Goal: Task Accomplishment & Management: Complete application form

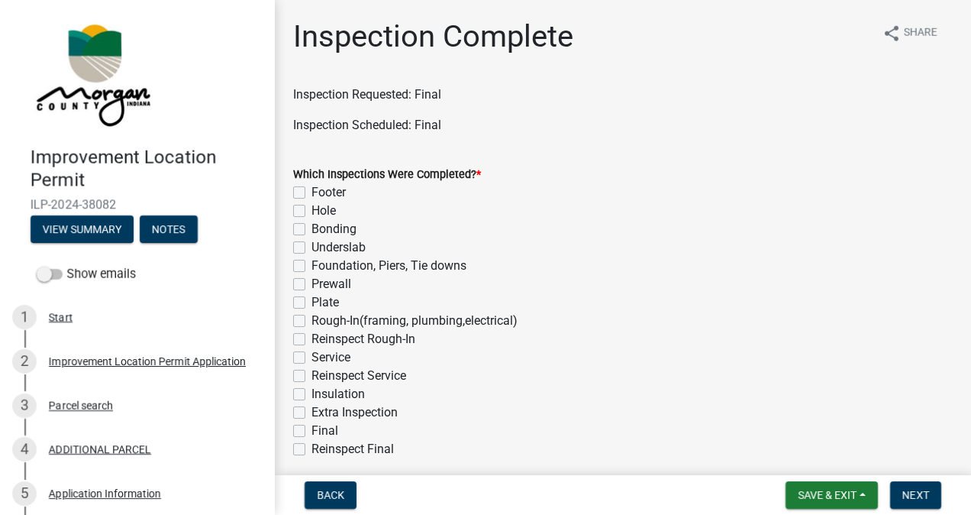
click at [311, 431] on label "Final" at bounding box center [324, 430] width 27 height 18
click at [311, 431] on input "Final" at bounding box center [316, 426] width 10 height 10
checkbox input "true"
checkbox input "false"
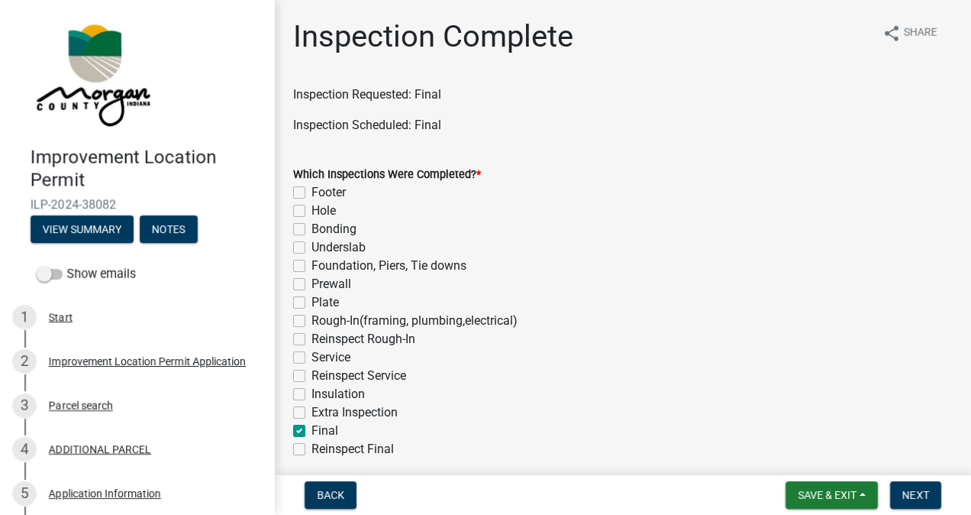
checkbox input "false"
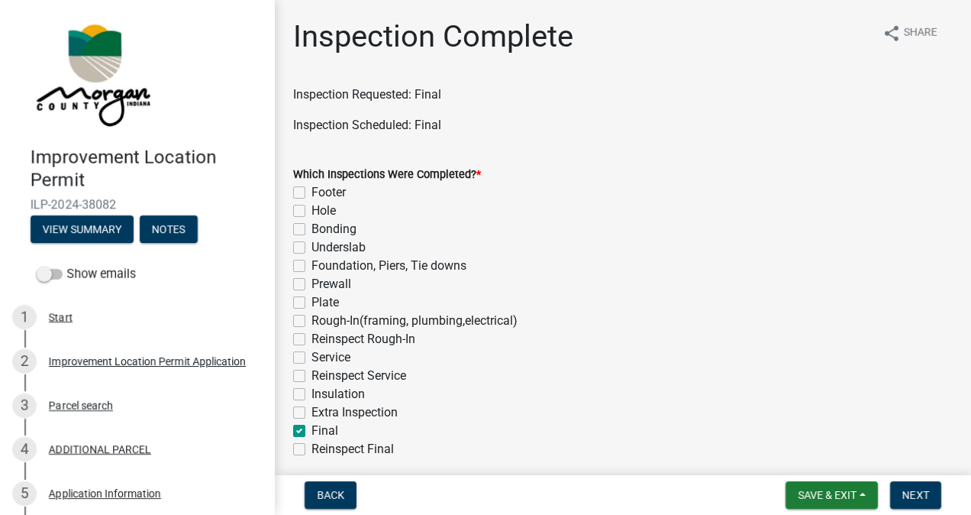
checkbox input "false"
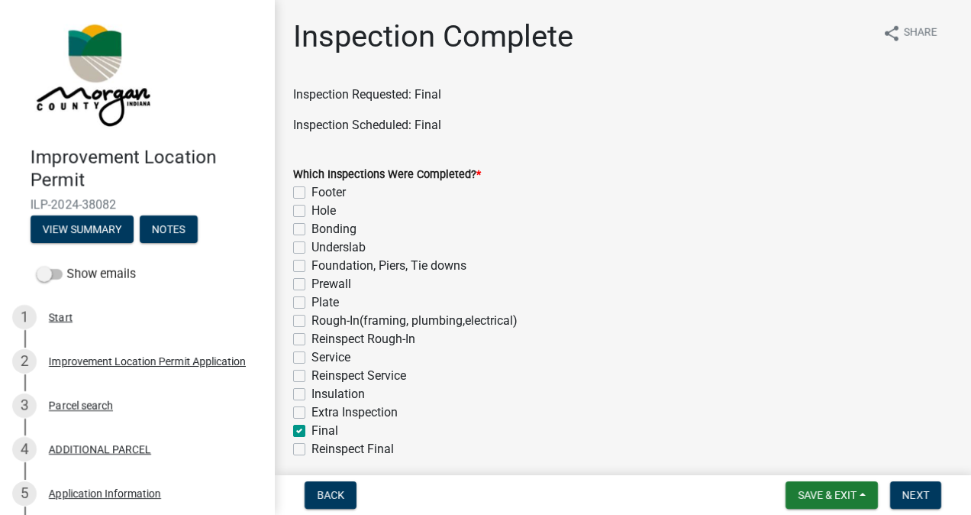
checkbox input "false"
checkbox input "true"
checkbox input "false"
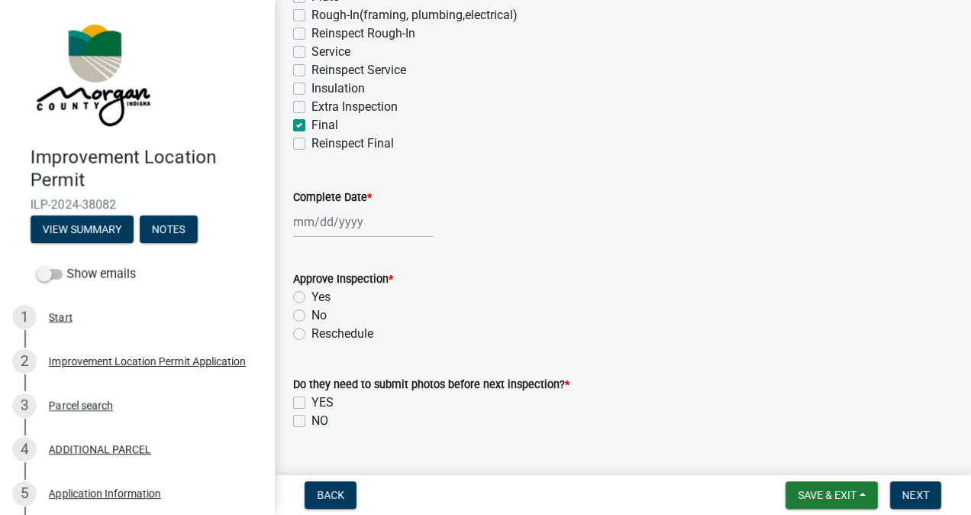
scroll to position [309, 0]
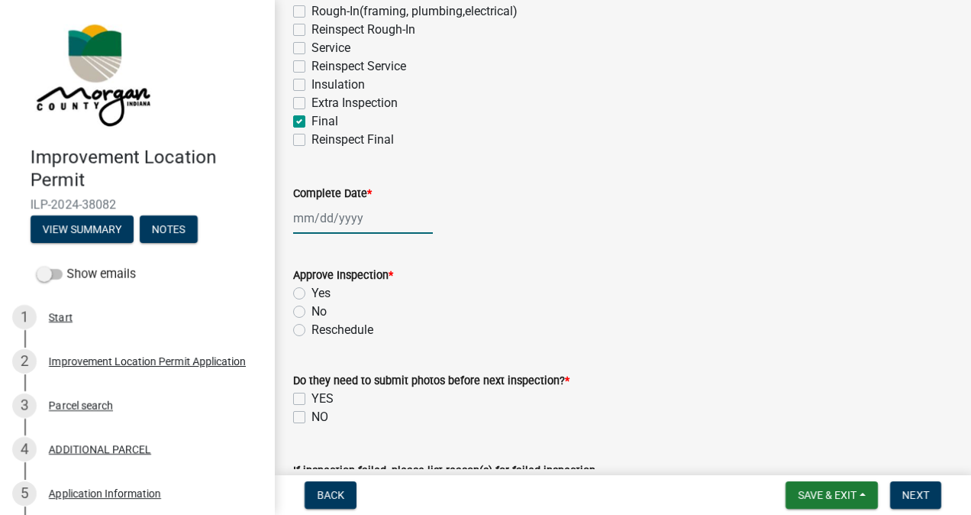
click at [349, 221] on div at bounding box center [363, 217] width 140 height 31
select select "10"
select select "2025"
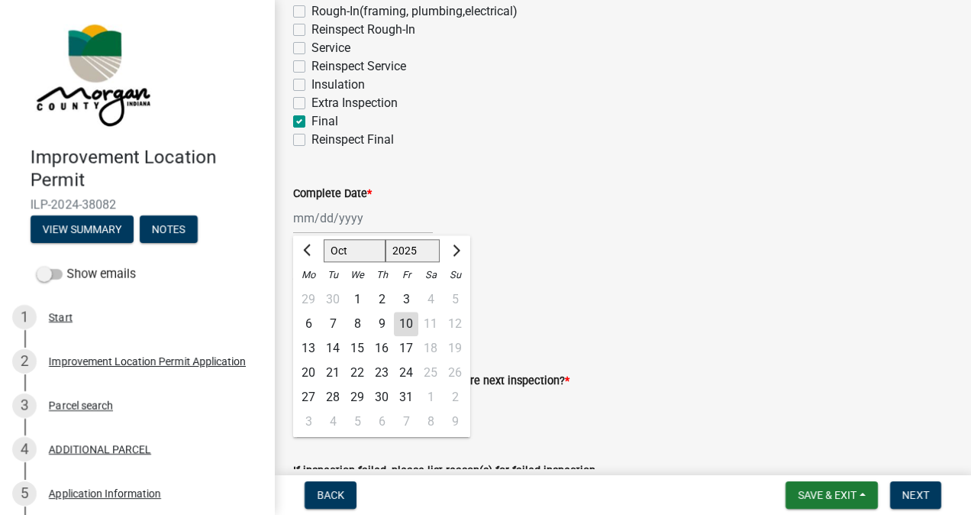
click at [408, 321] on div "10" at bounding box center [406, 323] width 24 height 24
type input "[DATE]"
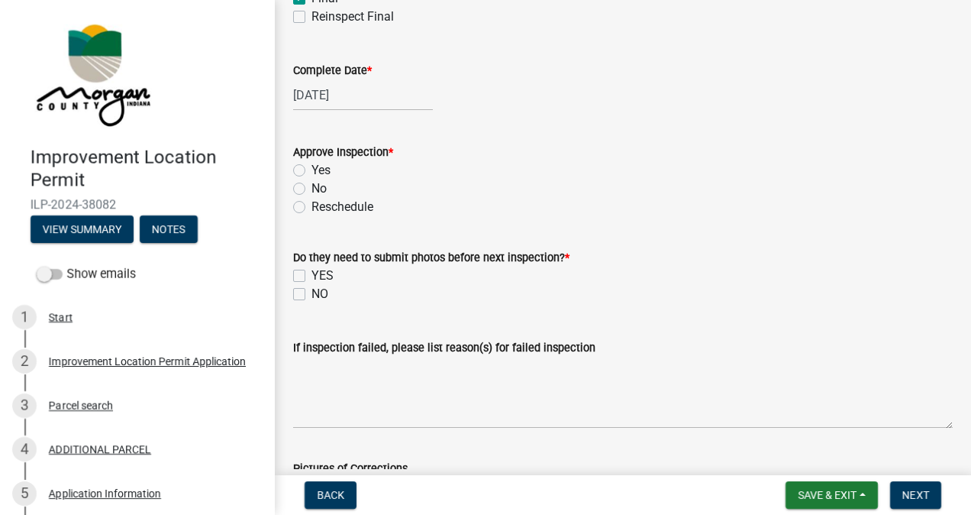
scroll to position [435, 0]
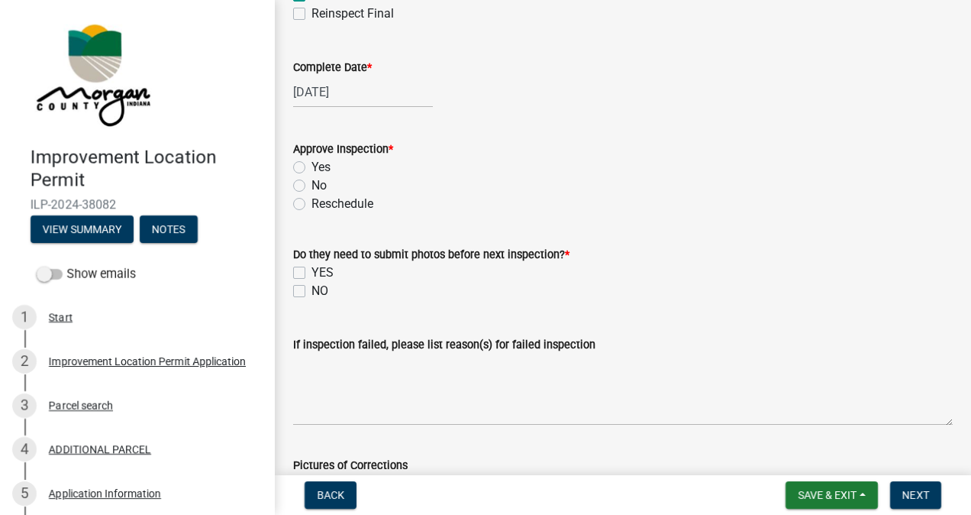
click at [311, 185] on label "No" at bounding box center [318, 185] width 15 height 18
click at [311, 185] on input "No" at bounding box center [316, 181] width 10 height 10
radio input "true"
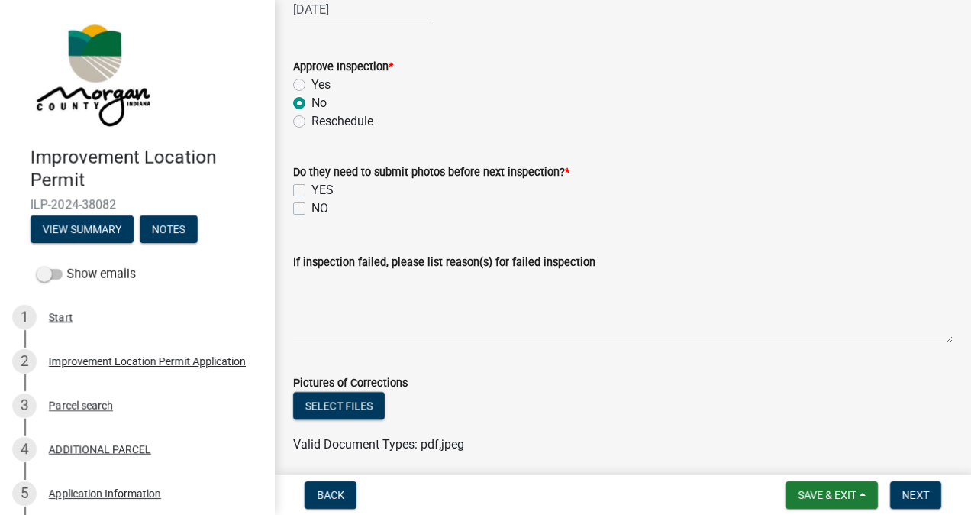
scroll to position [521, 0]
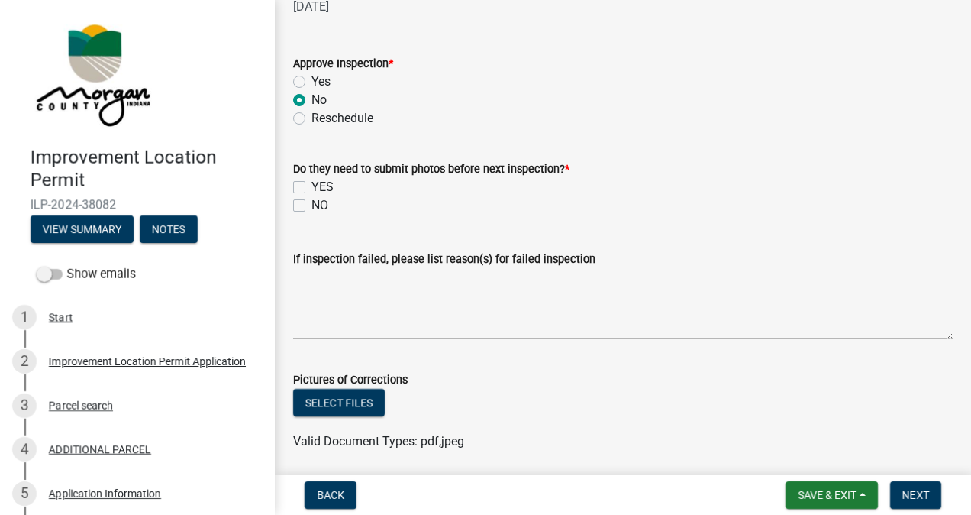
click at [320, 209] on label "NO" at bounding box center [319, 205] width 17 height 18
click at [320, 206] on input "NO" at bounding box center [316, 201] width 10 height 10
checkbox input "true"
checkbox input "false"
checkbox input "true"
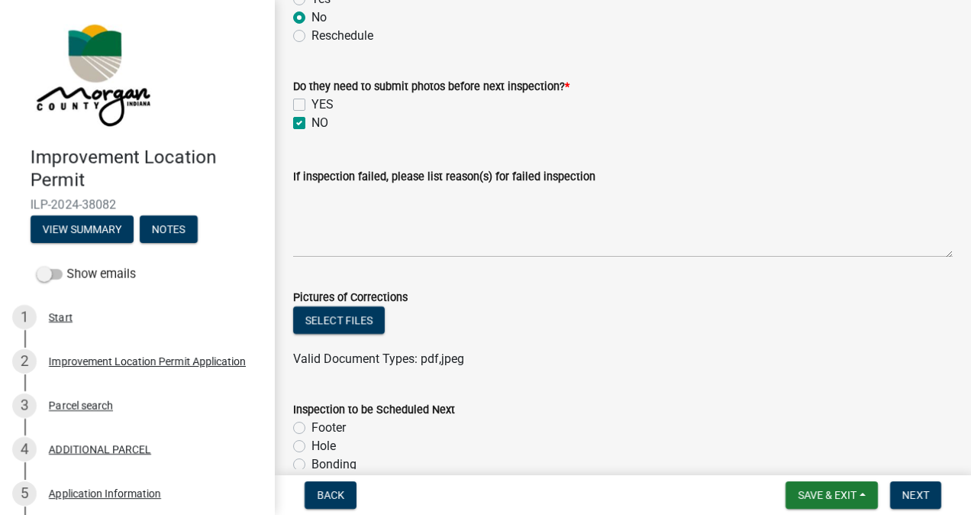
scroll to position [627, 0]
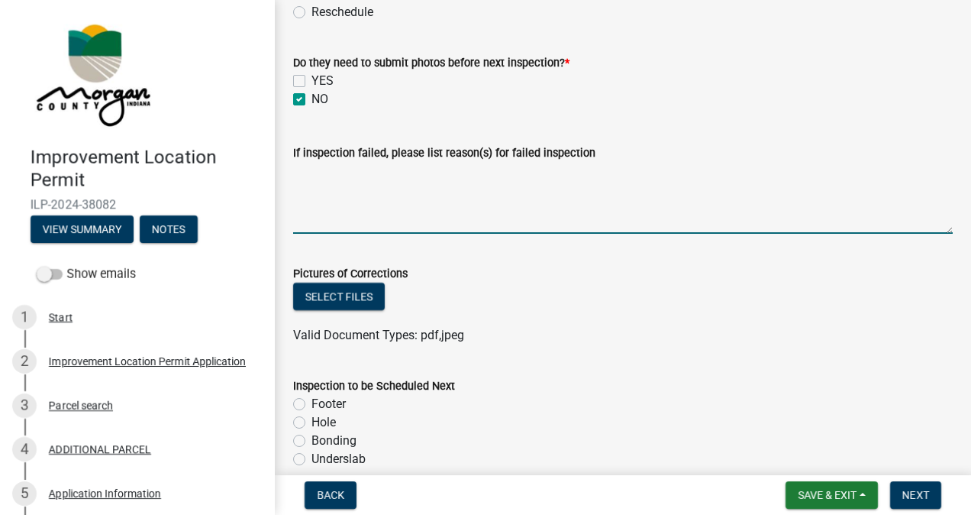
click at [405, 191] on textarea "If inspection failed, please list reason(s) for failed inspection" at bounding box center [623, 198] width 660 height 72
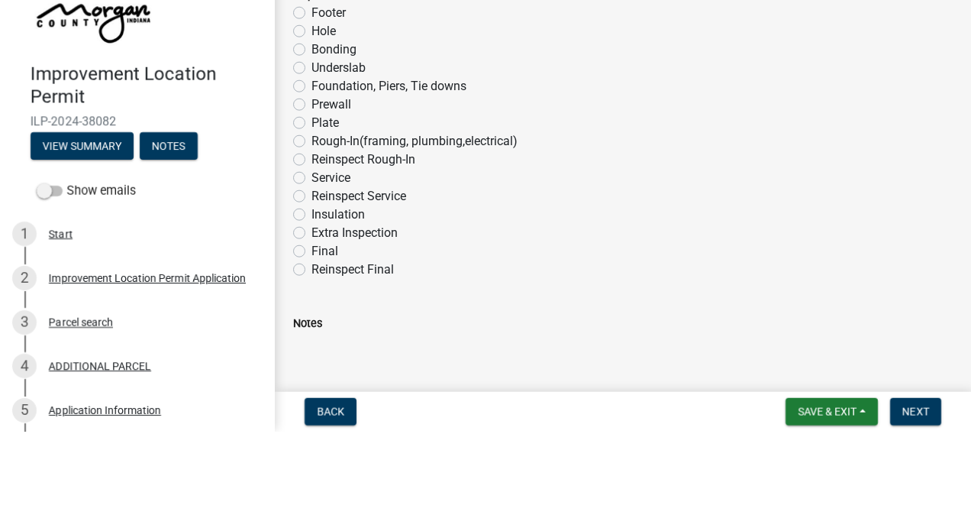
scroll to position [1025, 0]
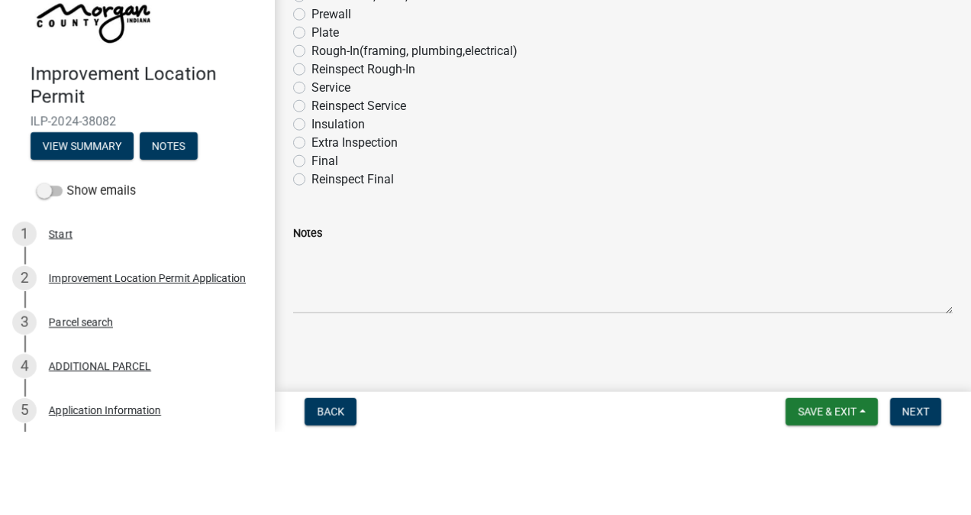
type textarea "House not ready for inspection. Numerous issues found before entering the house…"
click at [311, 263] on label "Reinspect Final" at bounding box center [352, 262] width 82 height 18
click at [311, 263] on input "Reinspect Final" at bounding box center [316, 258] width 10 height 10
radio input "true"
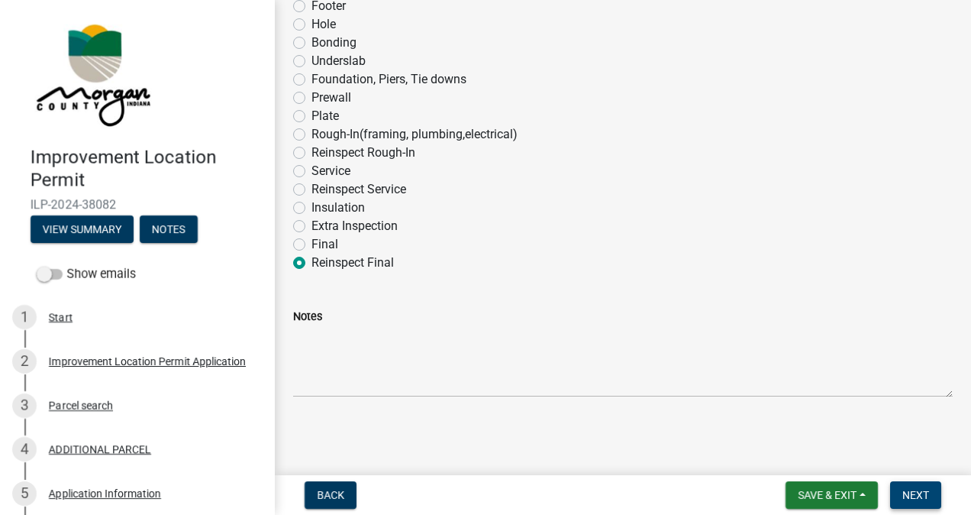
click at [908, 492] on span "Next" at bounding box center [915, 495] width 27 height 12
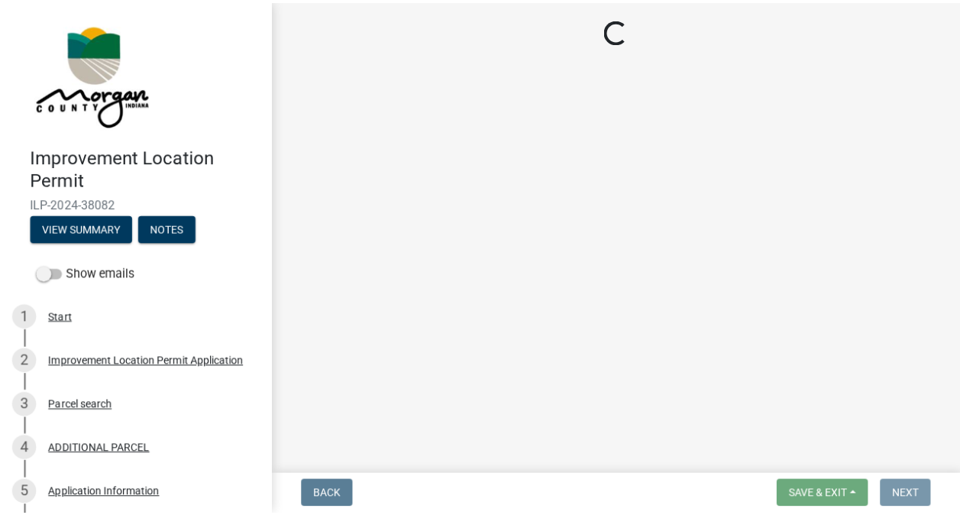
scroll to position [0, 0]
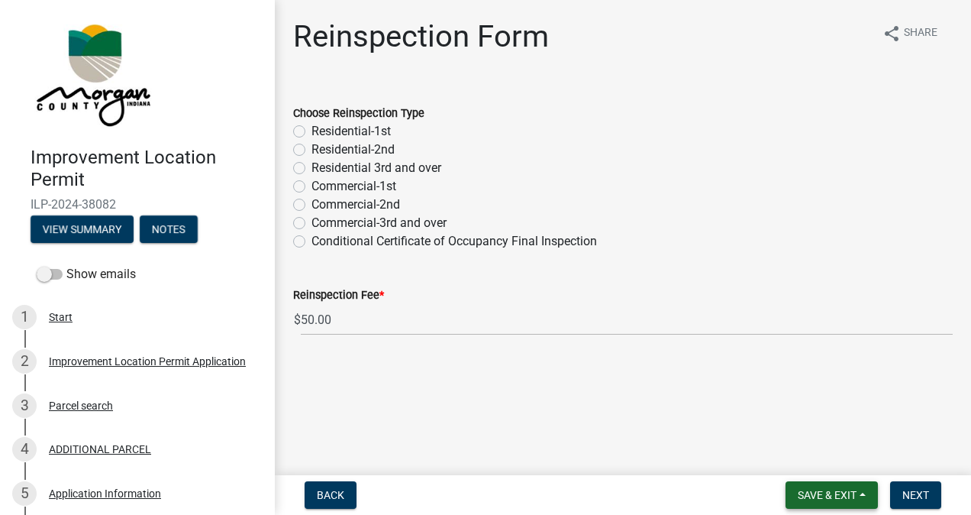
click at [823, 497] on span "Save & Exit" at bounding box center [827, 495] width 59 height 12
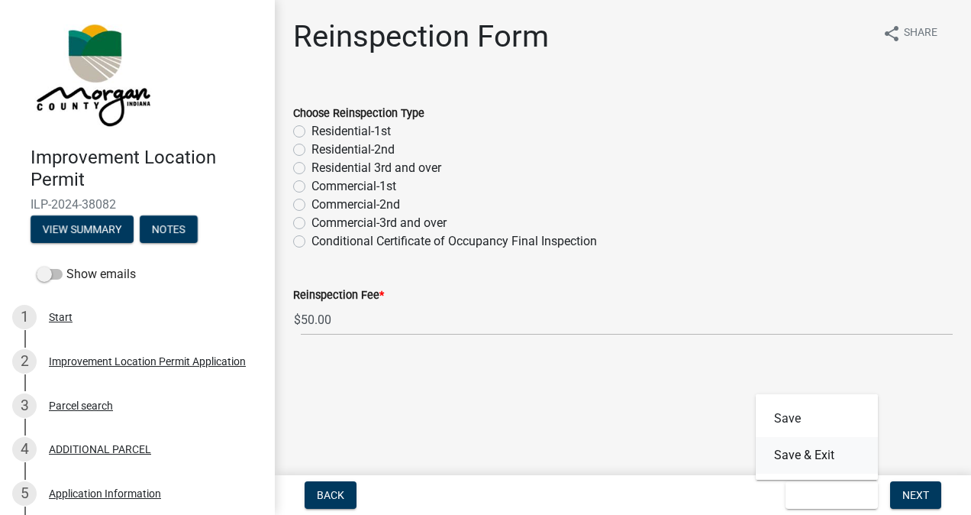
click at [814, 453] on button "Save & Exit" at bounding box center [817, 455] width 122 height 37
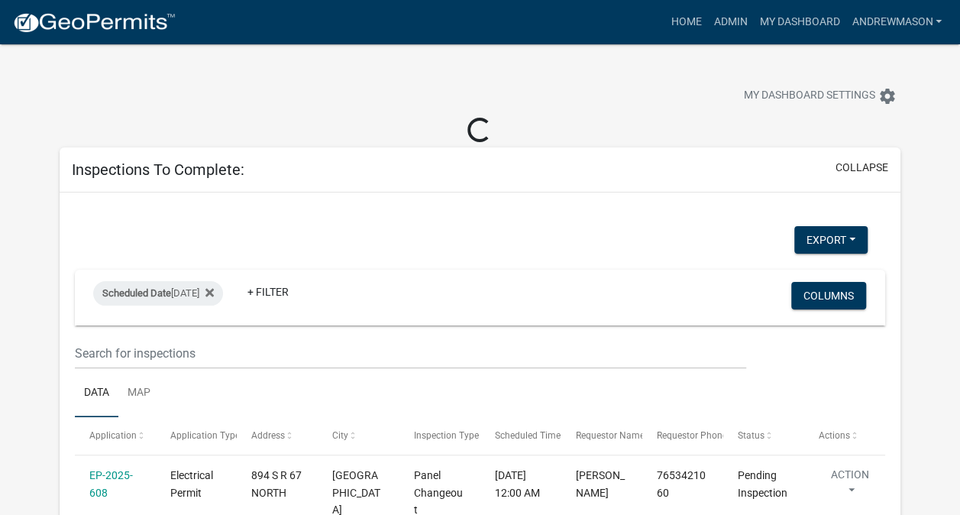
select select "3: 100"
